Goal: Complete application form

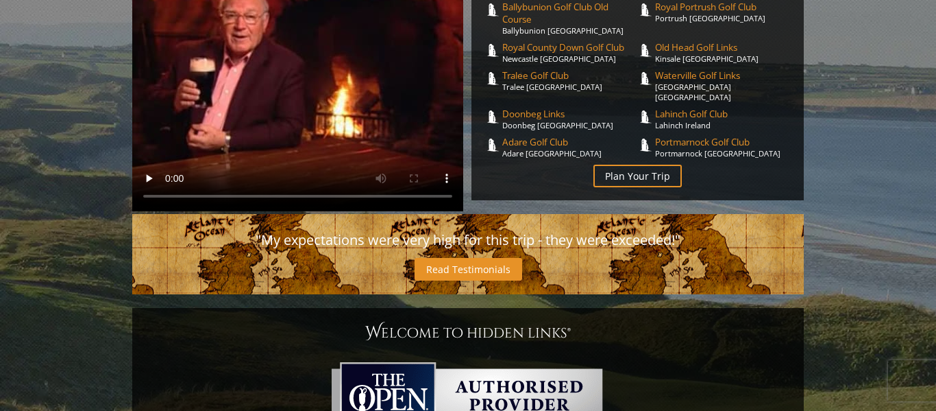
scroll to position [384, 0]
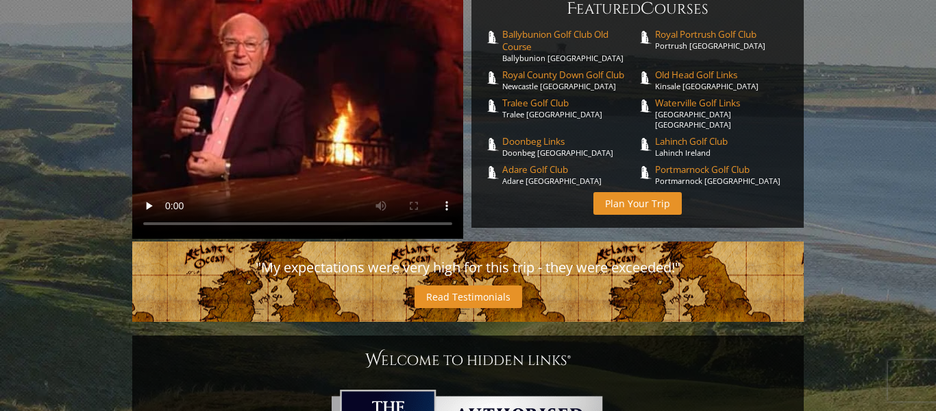
click at [648, 192] on link "Plan Your Trip" at bounding box center [638, 203] width 88 height 23
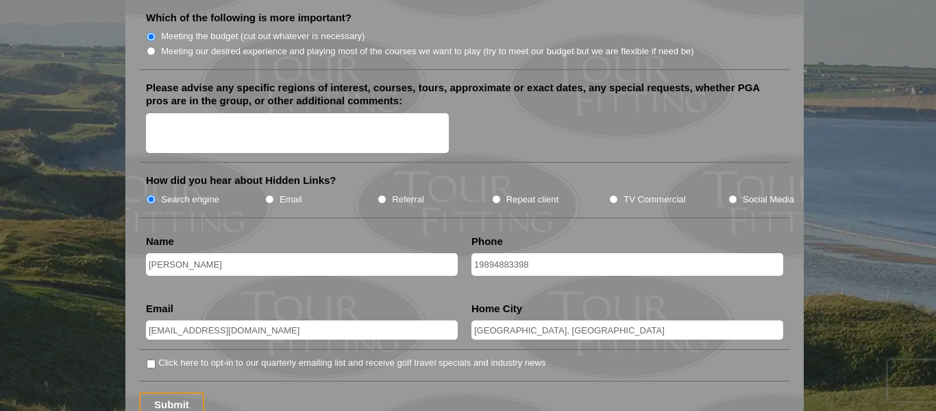
scroll to position [1728, 0]
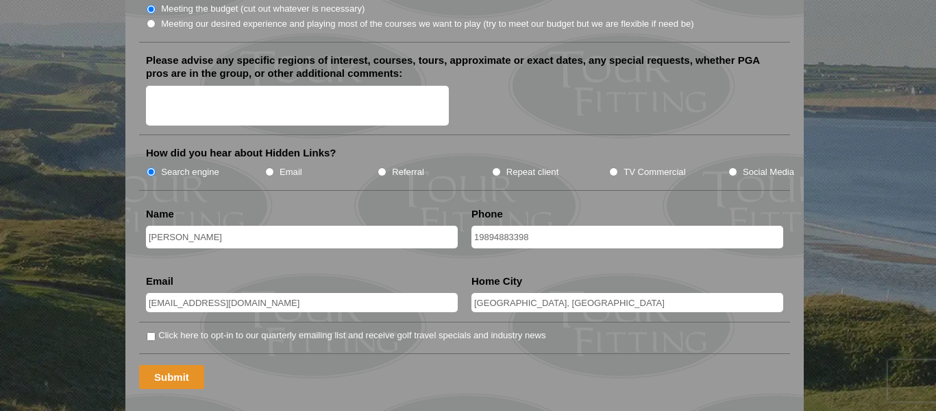
click at [176, 365] on input "Submit" at bounding box center [171, 377] width 65 height 24
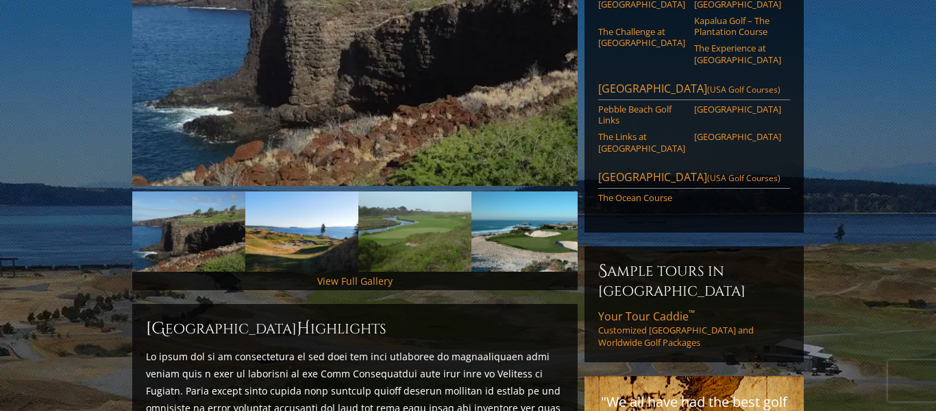
scroll to position [302, 0]
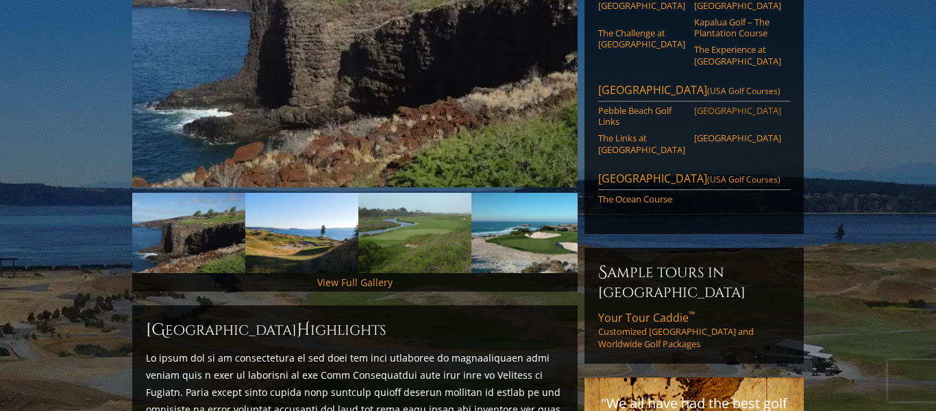
click at [727, 105] on link "Spyglass Hill Golf Course" at bounding box center [737, 110] width 87 height 11
